Goal: Information Seeking & Learning: Understand process/instructions

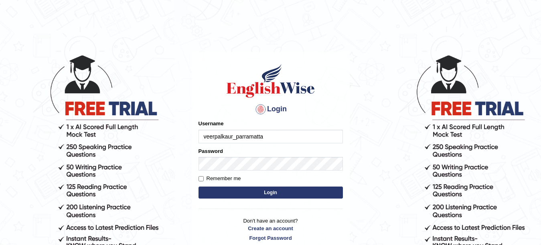
type input "veerpalkaur_parramatta"
click at [202, 178] on input "Remember me" at bounding box center [200, 178] width 5 height 5
checkbox input "true"
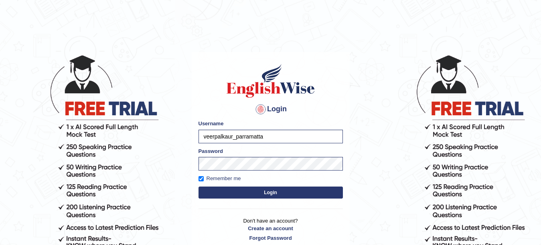
click at [278, 192] on button "Login" at bounding box center [270, 193] width 144 height 12
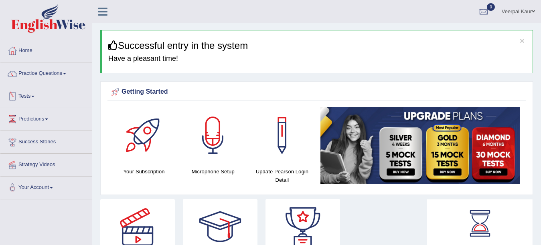
click at [27, 97] on link "Tests" at bounding box center [45, 95] width 91 height 20
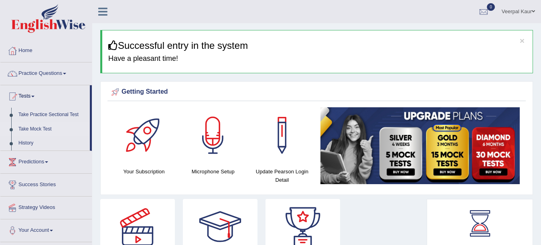
click at [34, 127] on link "Take Mock Test" at bounding box center [52, 129] width 75 height 14
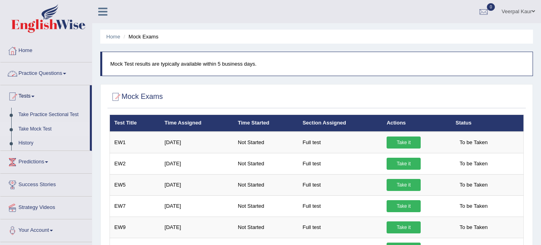
click at [29, 74] on link "Practice Questions" at bounding box center [45, 73] width 91 height 20
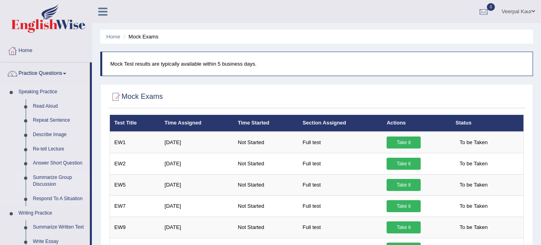
click at [53, 181] on link "Summarize Group Discussion" at bounding box center [59, 181] width 61 height 21
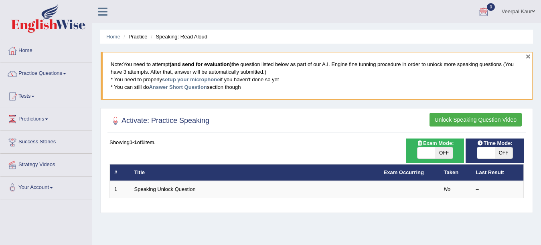
click at [530, 53] on button "×" at bounding box center [528, 56] width 5 height 8
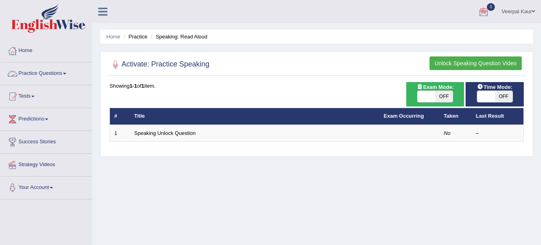
click at [53, 75] on link "Practice Questions" at bounding box center [45, 73] width 91 height 20
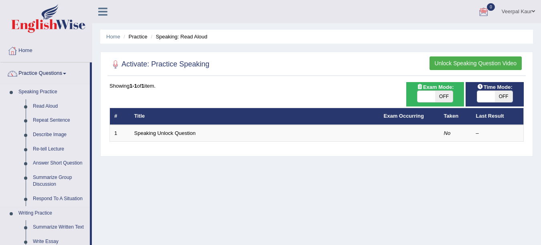
click at [46, 93] on link "Speaking Practice" at bounding box center [52, 92] width 75 height 14
click at [42, 107] on link "Read Aloud" at bounding box center [59, 106] width 61 height 14
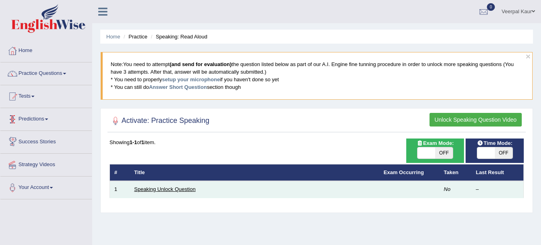
click at [162, 188] on link "Speaking Unlock Question" at bounding box center [164, 189] width 61 height 6
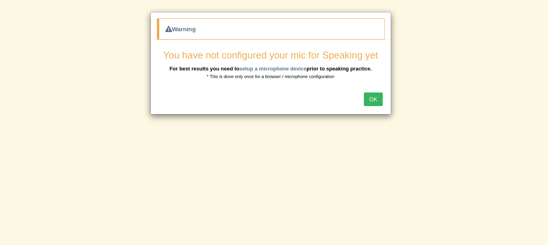
drag, startPoint x: 545, startPoint y: 125, endPoint x: 271, endPoint y: 128, distance: 273.4
click at [271, 128] on div "Warning You have not configured your mic for Speaking yet For best results you …" at bounding box center [274, 122] width 548 height 245
click at [375, 99] on button "OK" at bounding box center [373, 100] width 18 height 14
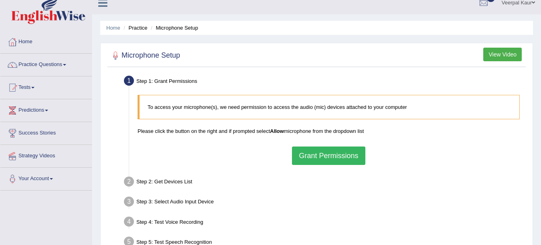
scroll to position [8, 0]
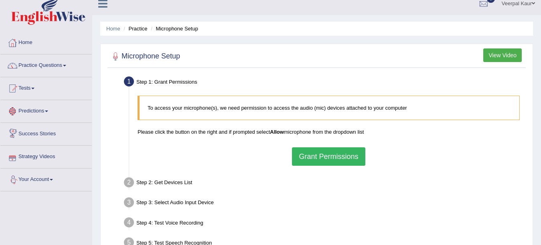
click at [44, 157] on link "Strategy Videos" at bounding box center [45, 156] width 91 height 20
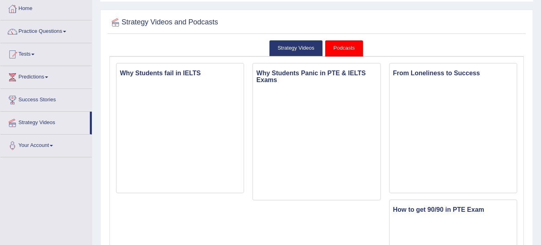
scroll to position [40, 0]
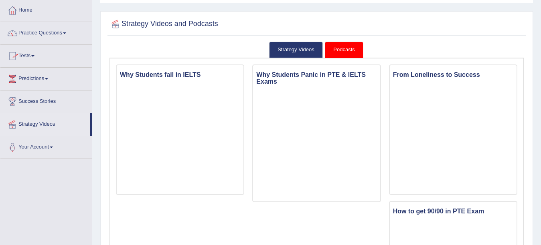
click at [54, 31] on link "Practice Questions" at bounding box center [45, 32] width 91 height 20
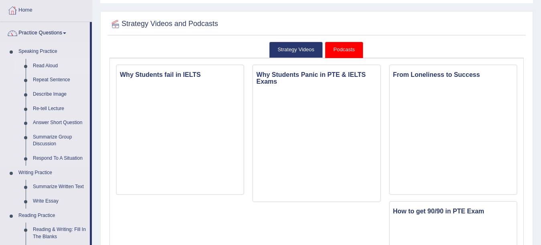
click at [53, 63] on link "Read Aloud" at bounding box center [59, 66] width 61 height 14
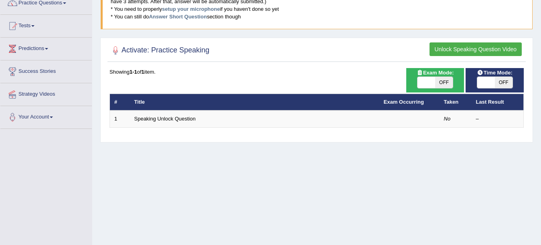
scroll to position [94, 0]
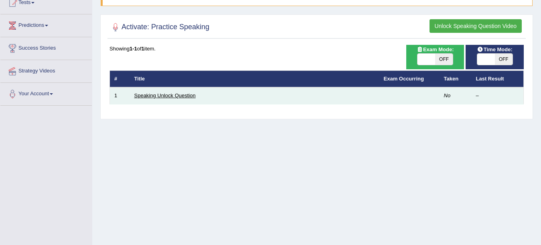
click at [152, 95] on link "Speaking Unlock Question" at bounding box center [164, 96] width 61 height 6
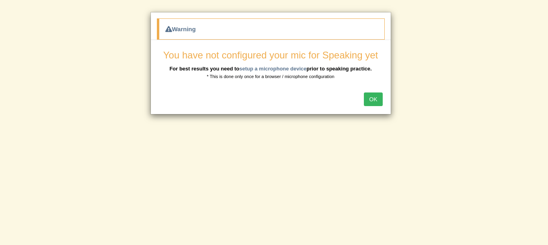
click at [374, 105] on button "OK" at bounding box center [373, 100] width 18 height 14
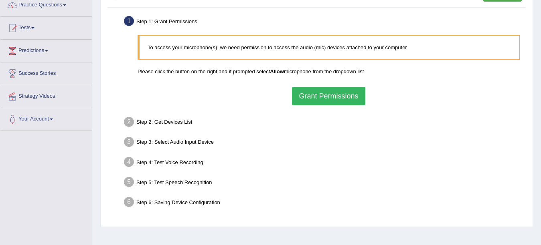
click at [334, 97] on button "Grant Permissions" at bounding box center [328, 96] width 73 height 18
click at [334, 97] on div "To access your microphone(s), we need permission to access the audio (mic) devi…" at bounding box center [328, 70] width 390 height 78
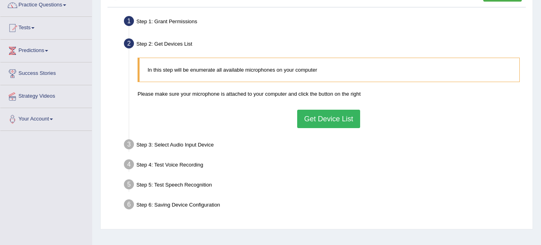
click at [334, 125] on button "Get Device List" at bounding box center [328, 119] width 63 height 18
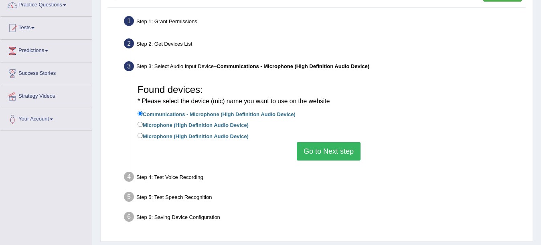
click at [334, 151] on button "Go to Next step" at bounding box center [329, 151] width 64 height 18
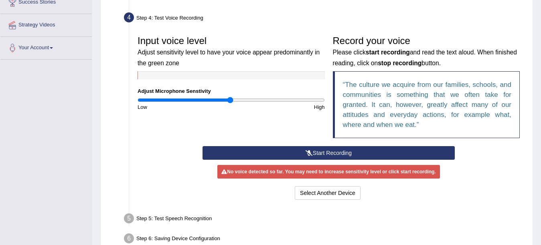
scroll to position [141, 0]
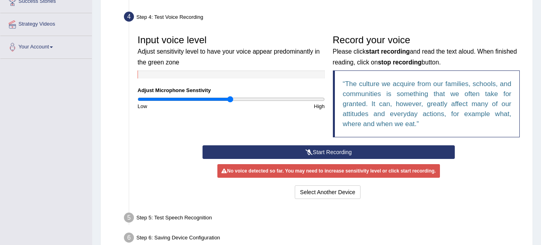
click at [361, 154] on button "Start Recording" at bounding box center [328, 153] width 252 height 14
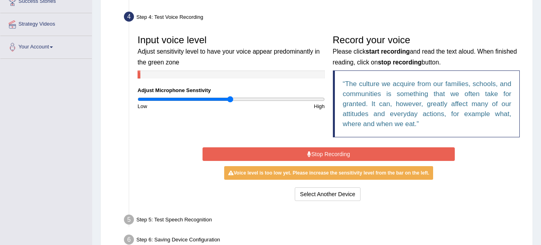
click at [361, 154] on button "Stop Recording" at bounding box center [328, 155] width 252 height 14
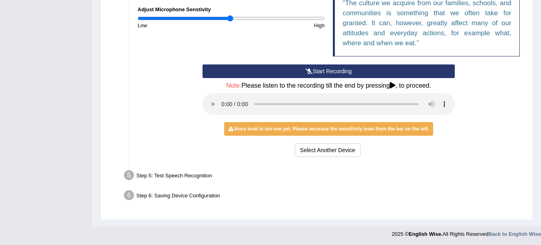
scroll to position [222, 0]
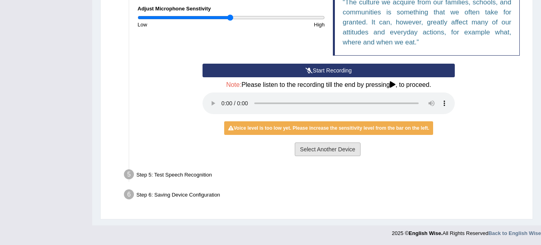
click at [334, 152] on button "Select Another Device" at bounding box center [328, 150] width 66 height 14
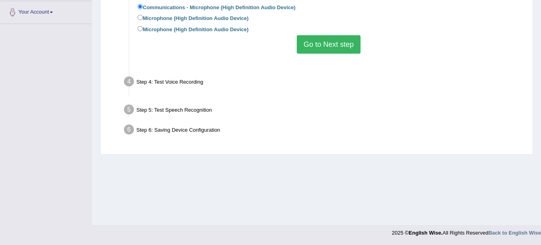
scroll to position [176, 0]
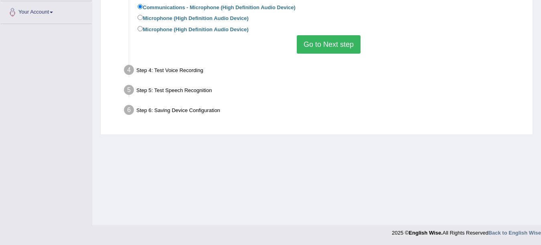
click at [333, 44] on button "Go to Next step" at bounding box center [329, 44] width 64 height 18
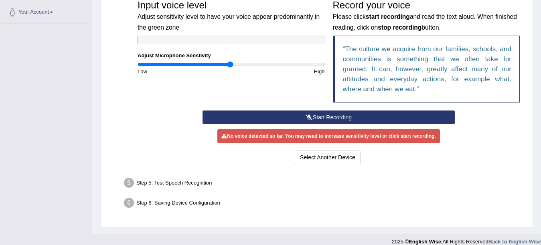
click at [144, 186] on div "Step 5: Test Speech Recognition" at bounding box center [324, 185] width 408 height 18
click at [322, 116] on button "Start Recording" at bounding box center [328, 118] width 252 height 14
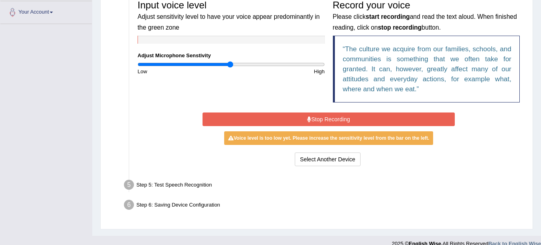
click at [322, 116] on button "Stop Recording" at bounding box center [328, 120] width 252 height 14
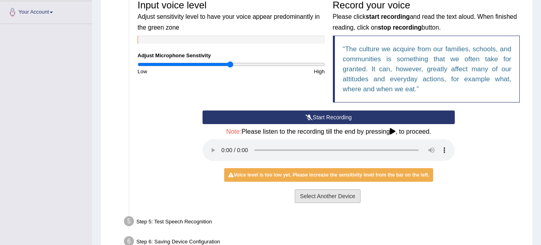
click at [334, 200] on button "Select Another Device" at bounding box center [328, 197] width 66 height 14
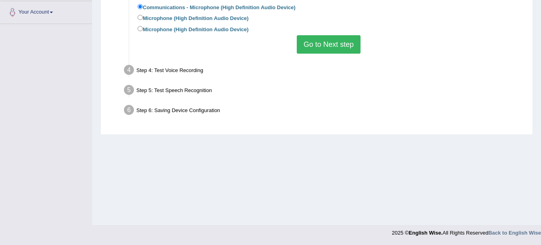
click at [339, 49] on button "Go to Next step" at bounding box center [329, 44] width 64 height 18
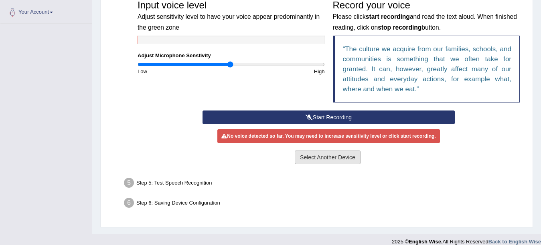
click at [336, 160] on button "Select Another Device" at bounding box center [328, 158] width 66 height 14
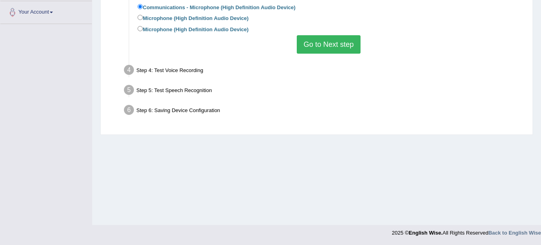
click at [337, 45] on button "Go to Next step" at bounding box center [329, 44] width 64 height 18
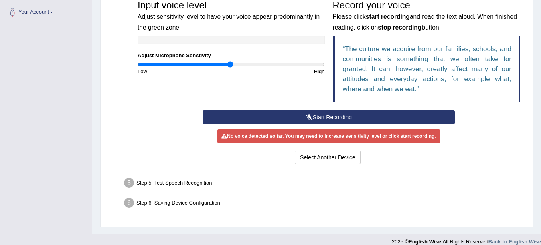
click at [302, 115] on button "Start Recording" at bounding box center [328, 118] width 252 height 14
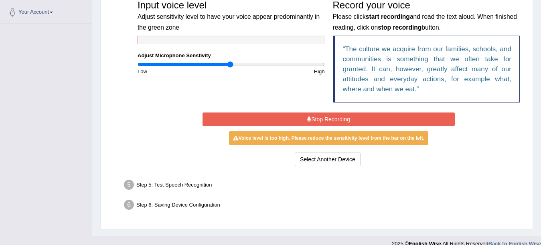
click at [302, 116] on button "Stop Recording" at bounding box center [328, 120] width 252 height 14
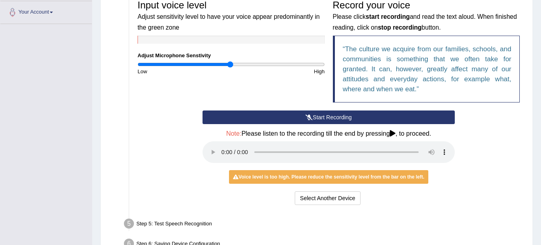
click at [302, 116] on div "Start Recording Stop Recording Note: Please listen to the recording till the en…" at bounding box center [328, 159] width 260 height 97
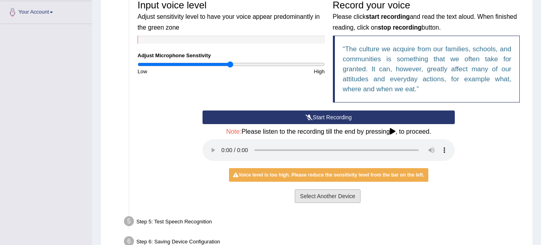
click at [316, 196] on button "Select Another Device" at bounding box center [328, 197] width 66 height 14
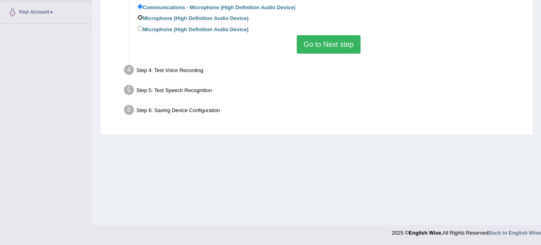
click at [141, 16] on input "Microphone (High Definition Audio Device)" at bounding box center [140, 17] width 5 height 5
radio input "true"
click at [140, 28] on input "Microphone (High Definition Audio Device)" at bounding box center [140, 28] width 5 height 5
radio input "true"
click at [344, 42] on button "Go to Next step" at bounding box center [329, 44] width 64 height 18
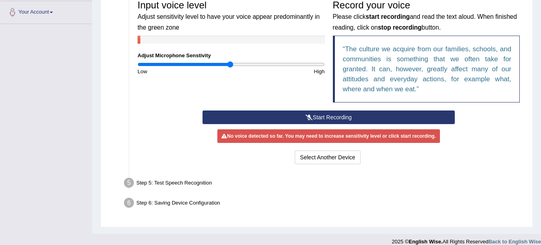
click at [342, 118] on button "Start Recording" at bounding box center [328, 118] width 252 height 14
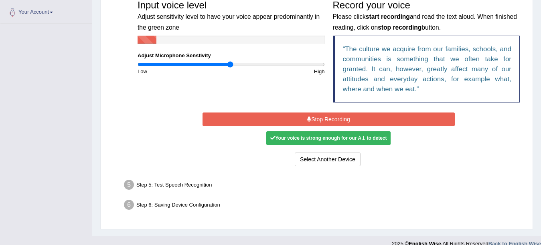
click at [342, 118] on button "Stop Recording" at bounding box center [328, 120] width 252 height 14
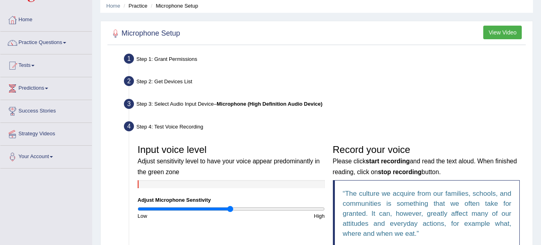
scroll to position [0, 0]
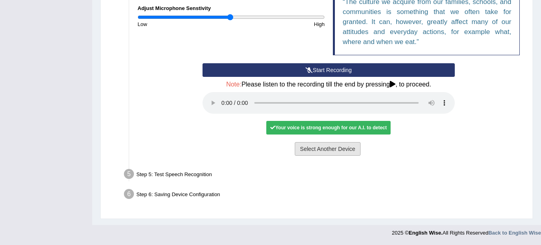
click at [338, 147] on button "Select Another Device" at bounding box center [328, 149] width 66 height 14
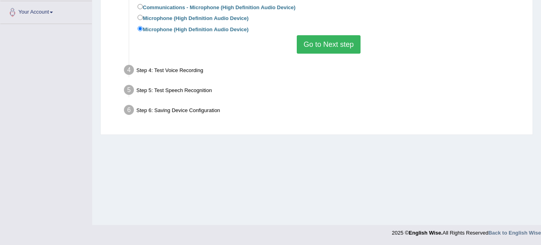
click at [333, 51] on button "Go to Next step" at bounding box center [329, 44] width 64 height 18
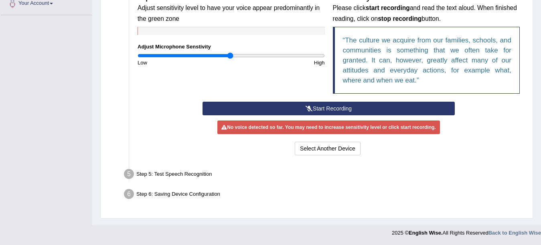
scroll to position [176, 0]
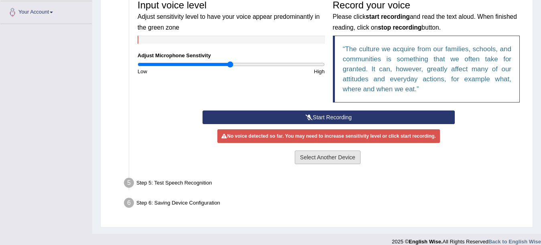
click at [340, 156] on button "Select Another Device" at bounding box center [328, 158] width 66 height 14
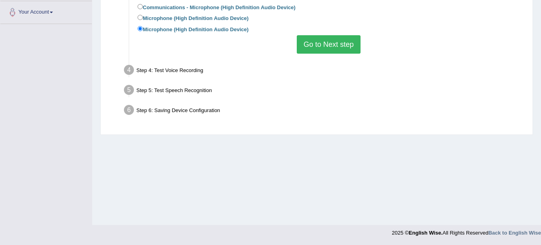
click at [131, 70] on li "Step 4: Test Voice Recording Input voice level Adjust sensitivity level to have…" at bounding box center [324, 72] width 398 height 18
click at [140, 17] on input "Microphone (High Definition Audio Device)" at bounding box center [140, 17] width 5 height 5
radio input "true"
click at [311, 45] on button "Go to Next step" at bounding box center [329, 44] width 64 height 18
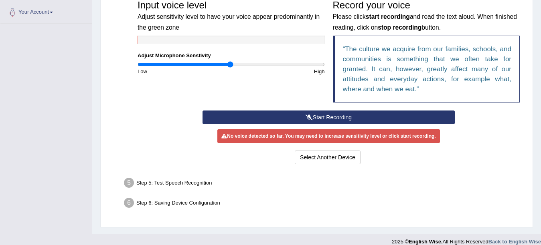
click at [309, 116] on icon at bounding box center [308, 118] width 7 height 6
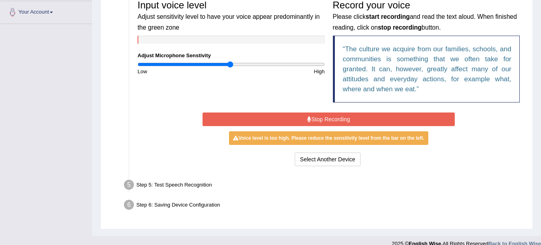
click at [309, 116] on button "Stop Recording" at bounding box center [328, 120] width 252 height 14
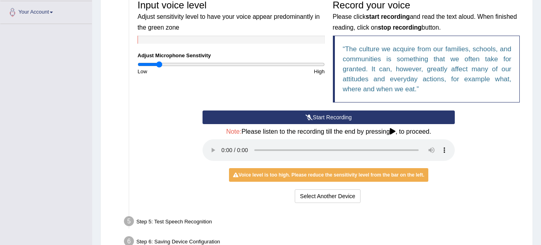
click at [158, 65] on input "range" at bounding box center [231, 64] width 187 height 6
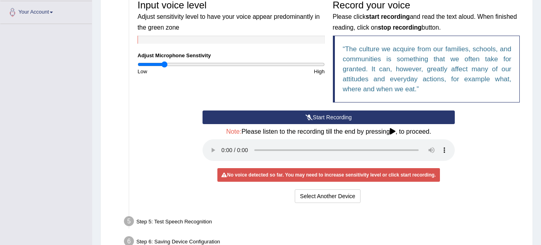
drag, startPoint x: 158, startPoint y: 65, endPoint x: 154, endPoint y: 68, distance: 5.5
click at [154, 68] on input "range" at bounding box center [231, 64] width 187 height 6
click at [146, 66] on input "range" at bounding box center [231, 64] width 187 height 6
click at [319, 196] on button "Select Another Device" at bounding box center [328, 197] width 66 height 14
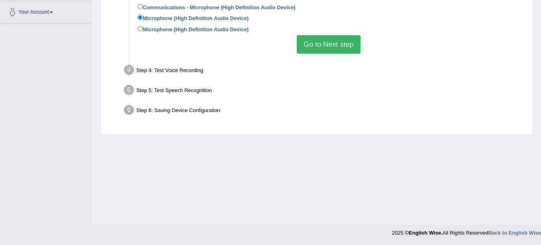
click at [337, 41] on button "Go to Next step" at bounding box center [329, 44] width 64 height 18
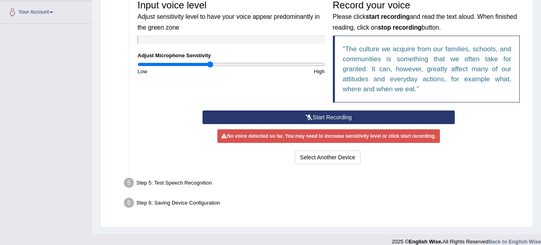
drag, startPoint x: 149, startPoint y: 64, endPoint x: 210, endPoint y: 73, distance: 62.4
type input "0.78"
click at [210, 68] on input "range" at bounding box center [231, 64] width 187 height 6
click at [315, 158] on button "Select Another Device" at bounding box center [328, 158] width 66 height 14
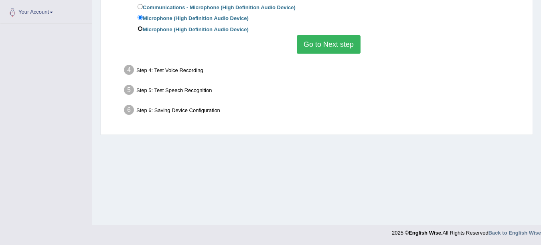
click at [140, 28] on input "Microphone (High Definition Audio Device)" at bounding box center [140, 28] width 5 height 5
radio input "true"
click at [327, 44] on button "Go to Next step" at bounding box center [329, 44] width 64 height 18
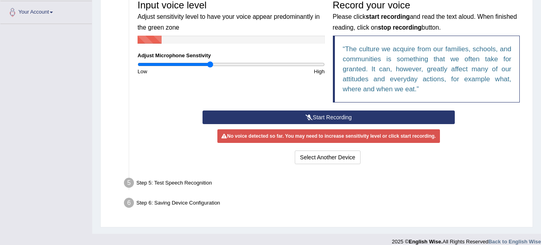
click at [129, 182] on li "Step 5: Test Speech Recognition Text to read The culture we acquire from our fa…" at bounding box center [324, 185] width 398 height 18
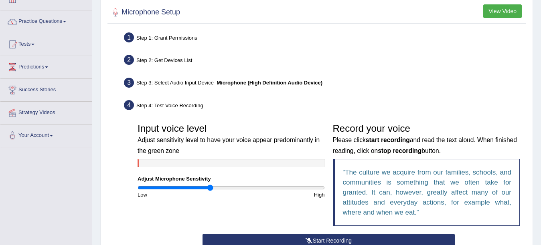
scroll to position [51, 0]
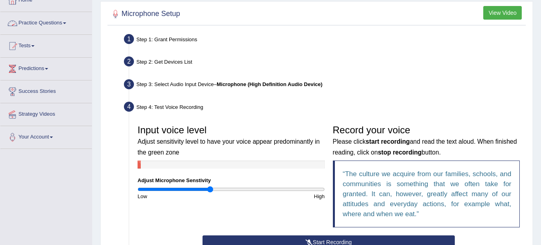
click at [46, 22] on link "Practice Questions" at bounding box center [45, 22] width 91 height 20
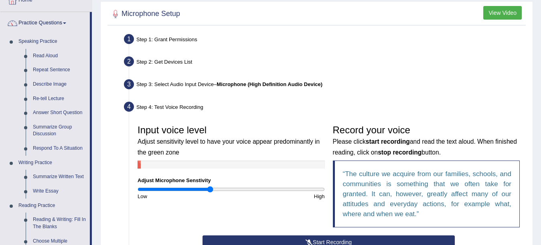
click at [46, 22] on link "Practice Questions" at bounding box center [44, 22] width 89 height 20
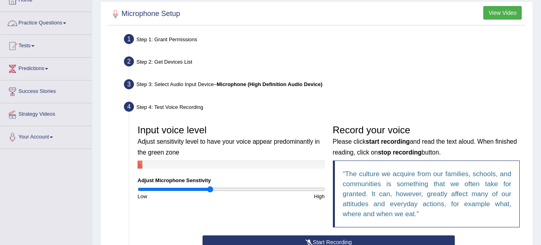
click at [54, 22] on link "Practice Questions" at bounding box center [45, 22] width 91 height 20
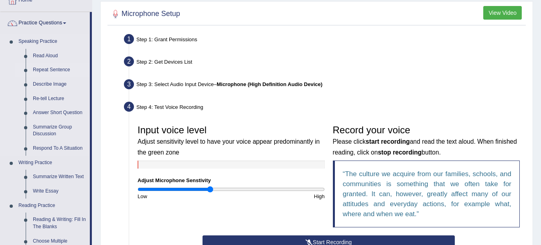
click at [45, 69] on link "Repeat Sentence" at bounding box center [59, 70] width 61 height 14
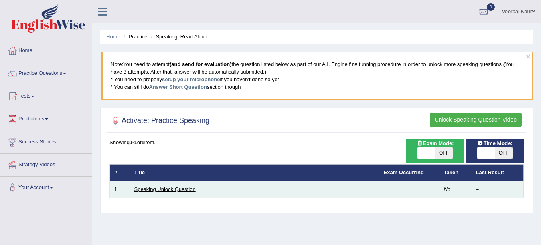
click at [190, 191] on link "Speaking Unlock Question" at bounding box center [164, 189] width 61 height 6
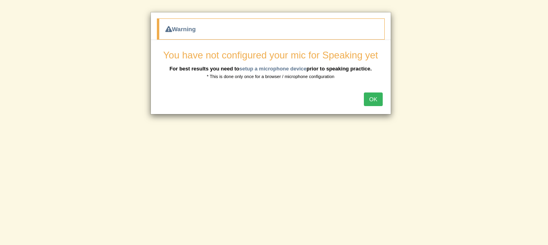
click at [374, 99] on button "OK" at bounding box center [373, 100] width 18 height 14
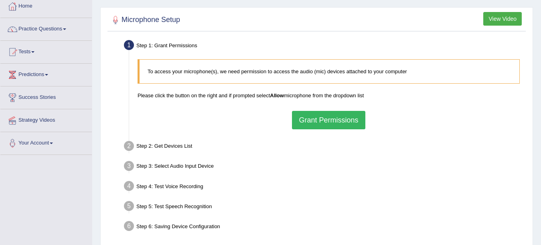
scroll to position [53, 0]
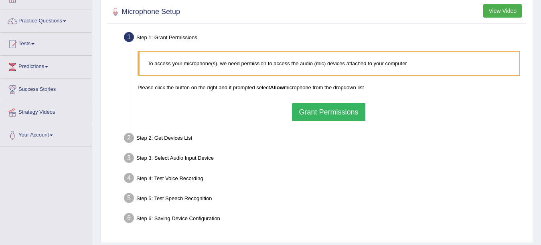
click at [326, 108] on button "Grant Permissions" at bounding box center [328, 112] width 73 height 18
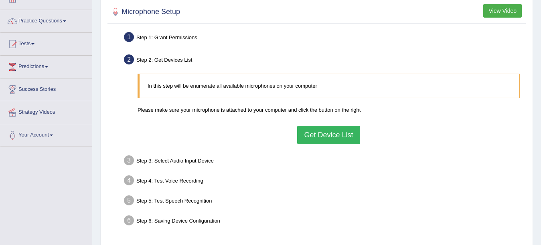
click at [326, 133] on button "Get Device List" at bounding box center [328, 135] width 63 height 18
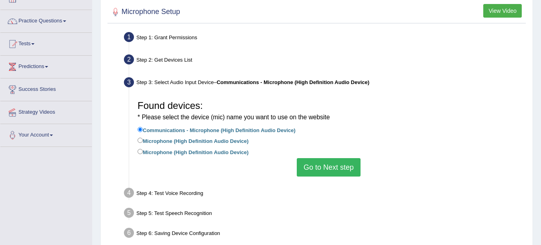
click at [334, 168] on button "Go to Next step" at bounding box center [329, 167] width 64 height 18
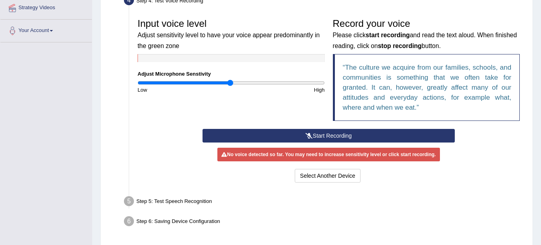
scroll to position [164, 0]
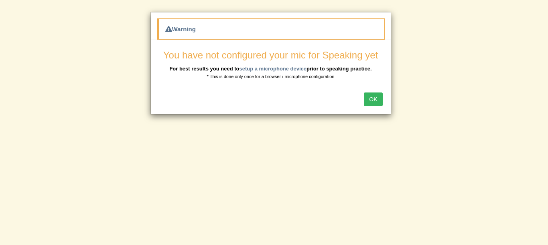
click at [373, 101] on button "OK" at bounding box center [373, 100] width 18 height 14
click at [517, 81] on div "Warning You have not configured your mic for Speaking yet For best results you …" at bounding box center [274, 122] width 548 height 245
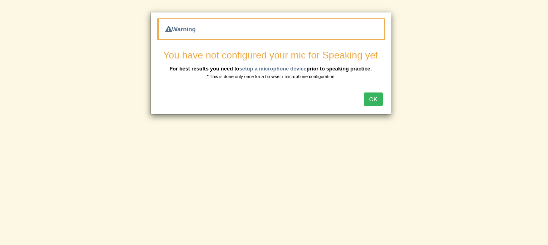
click at [370, 99] on button "OK" at bounding box center [373, 100] width 18 height 14
click at [378, 101] on button "OK" at bounding box center [373, 100] width 18 height 14
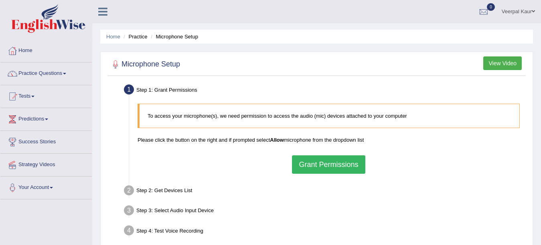
click at [330, 164] on button "Grant Permissions" at bounding box center [328, 165] width 73 height 18
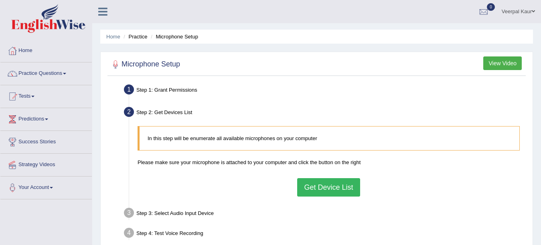
click at [329, 184] on button "Get Device List" at bounding box center [328, 187] width 63 height 18
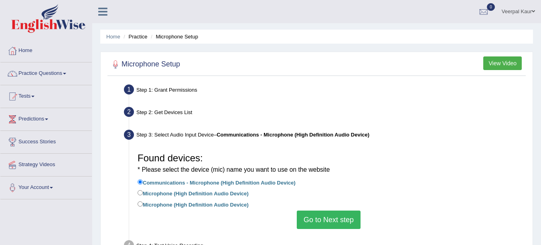
click at [144, 204] on label "Microphone (High Definition Audio Device)" at bounding box center [193, 204] width 111 height 9
click at [143, 204] on input "Microphone (High Definition Audio Device)" at bounding box center [140, 204] width 5 height 5
radio input "true"
click at [326, 224] on button "Go to Next step" at bounding box center [329, 220] width 64 height 18
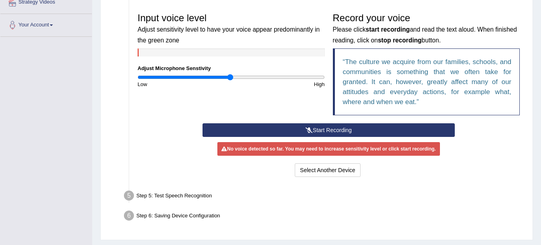
scroll to position [168, 0]
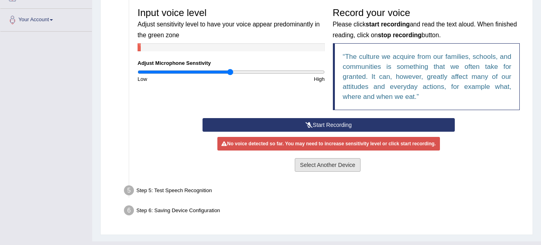
click at [326, 167] on button "Select Another Device" at bounding box center [328, 165] width 66 height 14
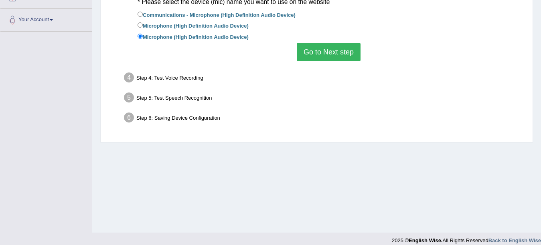
click at [317, 49] on button "Go to Next step" at bounding box center [329, 52] width 64 height 18
